Goal: Task Accomplishment & Management: Manage account settings

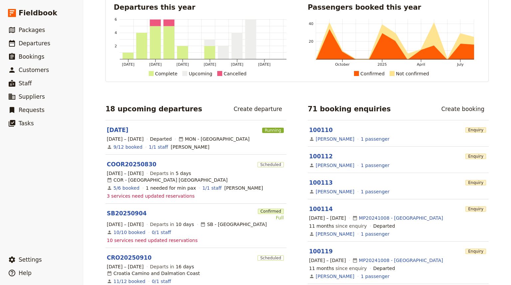
scroll to position [31, 0]
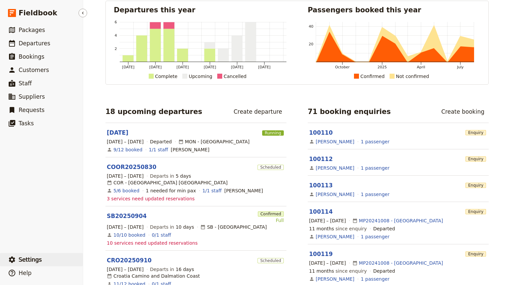
click at [27, 258] on span "Settings" at bounding box center [30, 259] width 23 height 7
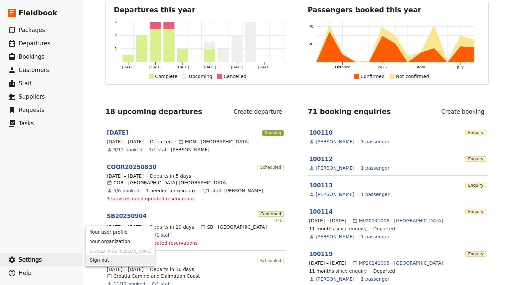
click at [104, 262] on span "Sign out" at bounding box center [99, 259] width 19 height 7
